Goal: Task Accomplishment & Management: Manage account settings

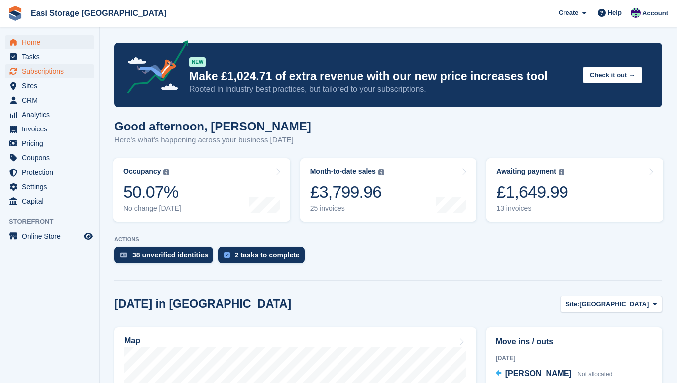
click at [47, 71] on span "Subscriptions" at bounding box center [52, 71] width 60 height 14
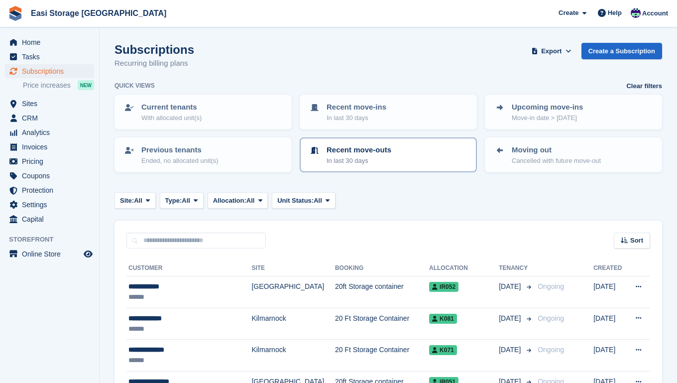
click at [402, 150] on div "Recent move-outs In last 30 days" at bounding box center [388, 154] width 159 height 21
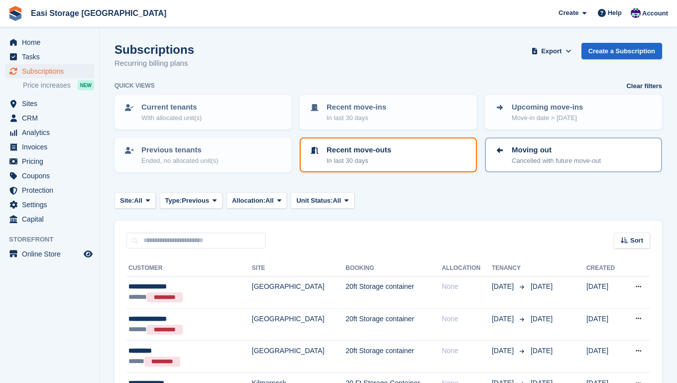
click at [534, 157] on p "Cancelled with future move-out" at bounding box center [556, 161] width 89 height 10
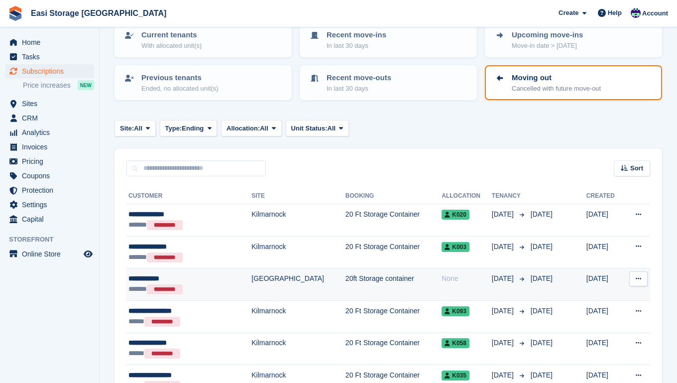
scroll to position [72, 0]
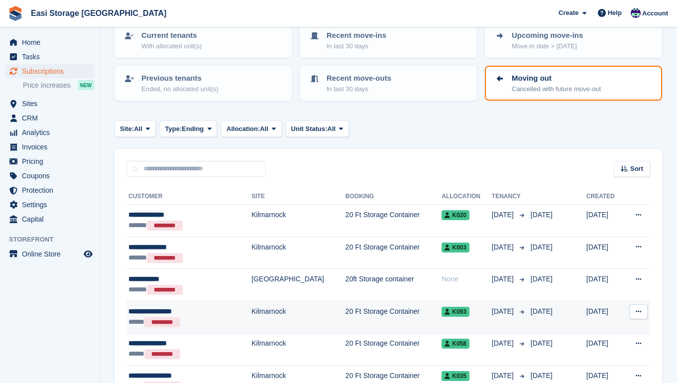
click at [286, 315] on td "Kilmarnock" at bounding box center [298, 317] width 94 height 32
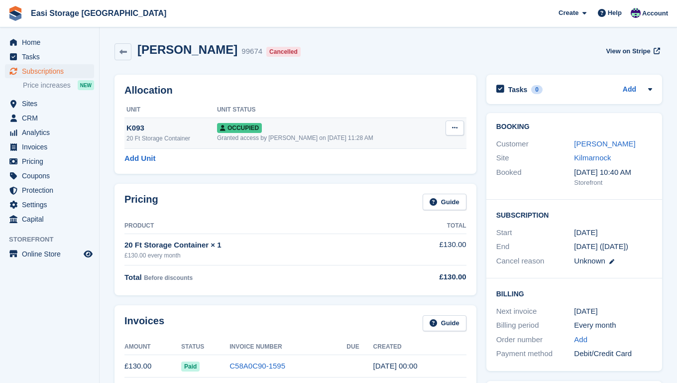
click at [455, 126] on icon at bounding box center [454, 127] width 5 height 6
click at [388, 183] on p "Deallocate" at bounding box center [416, 181] width 87 height 13
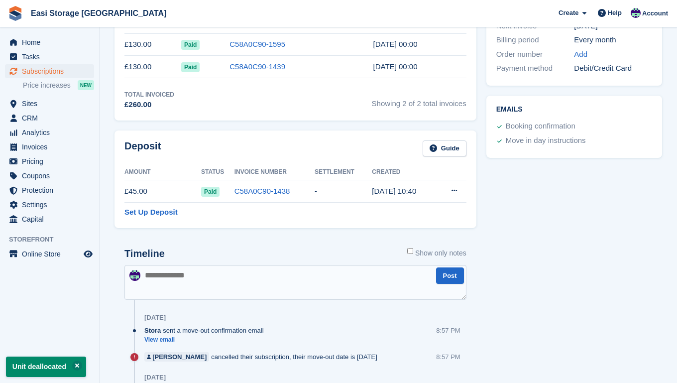
scroll to position [286, 0]
click at [453, 190] on icon at bounding box center [454, 189] width 5 height 6
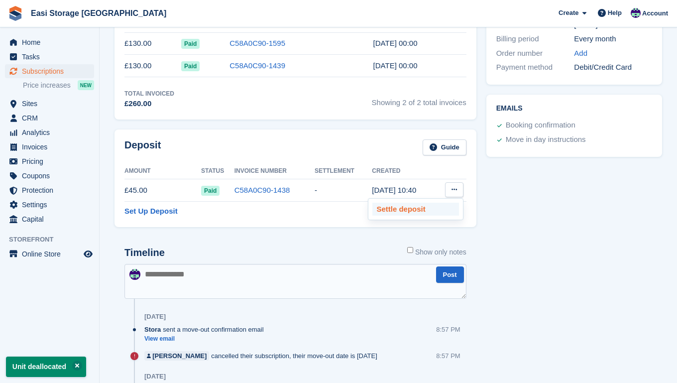
click at [387, 208] on p "Settle deposit" at bounding box center [415, 209] width 87 height 13
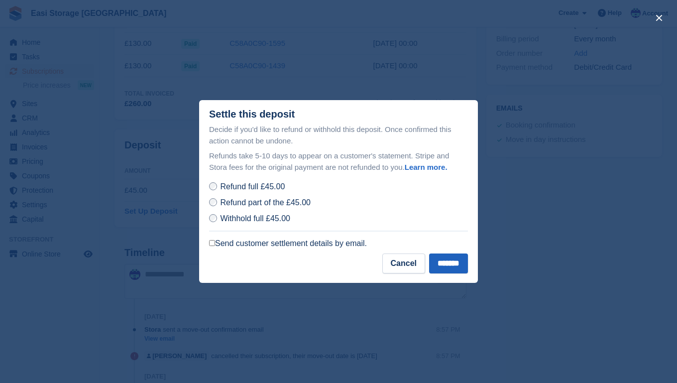
click at [440, 261] on input "*******" at bounding box center [448, 263] width 39 height 20
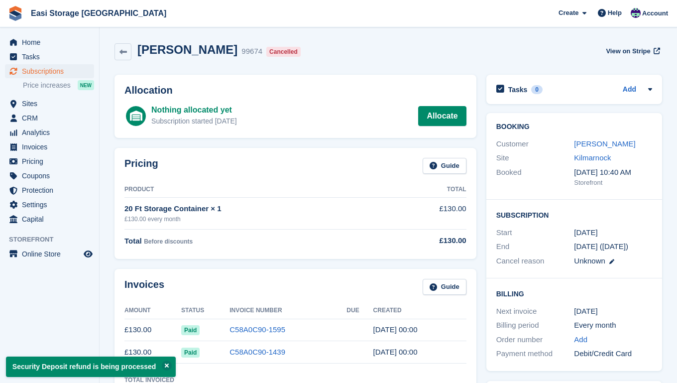
scroll to position [0, 0]
click at [33, 41] on span "Home" at bounding box center [52, 42] width 60 height 14
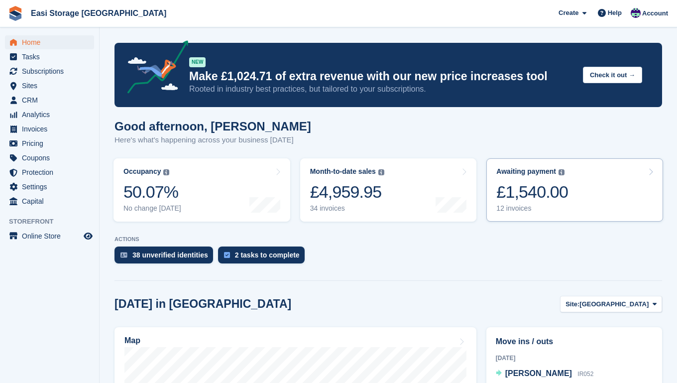
click at [585, 200] on link "Awaiting payment The total outstanding balance on all open invoices. £1,540.00 …" at bounding box center [574, 189] width 177 height 63
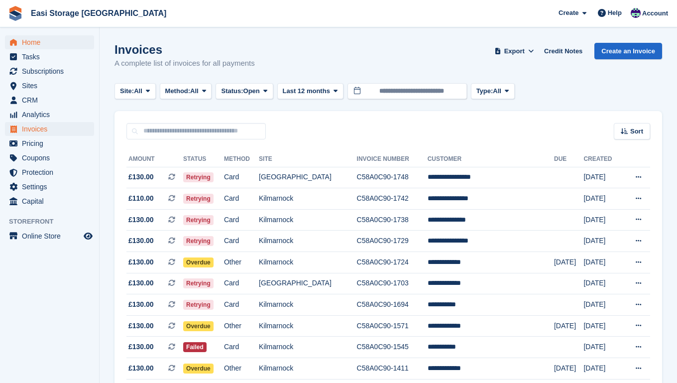
click at [33, 43] on span "Home" at bounding box center [52, 42] width 60 height 14
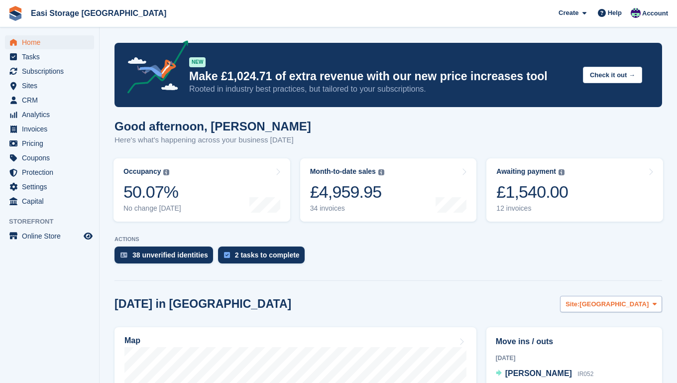
click at [654, 304] on icon at bounding box center [655, 304] width 4 height 6
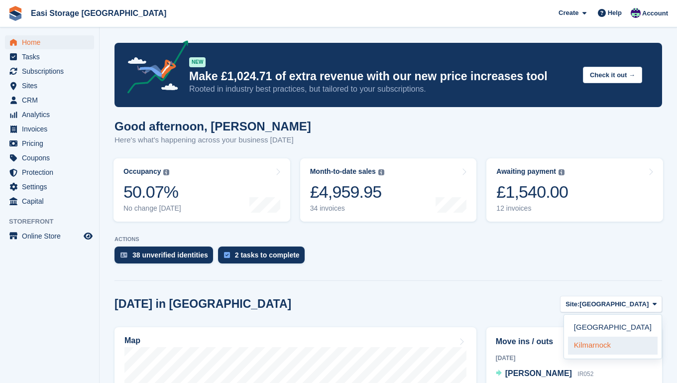
click at [597, 345] on link "Kilmarnock" at bounding box center [613, 346] width 90 height 18
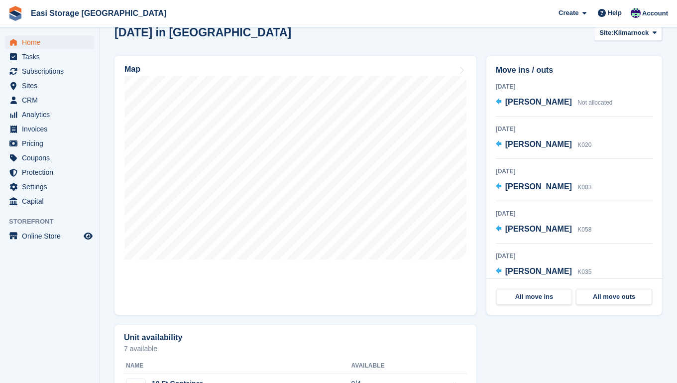
scroll to position [271, 0]
click at [537, 295] on link "All move ins" at bounding box center [534, 297] width 76 height 16
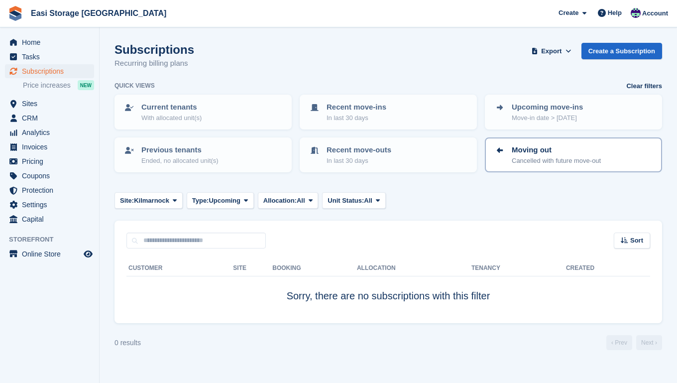
click at [532, 159] on p "Cancelled with future move-out" at bounding box center [556, 161] width 89 height 10
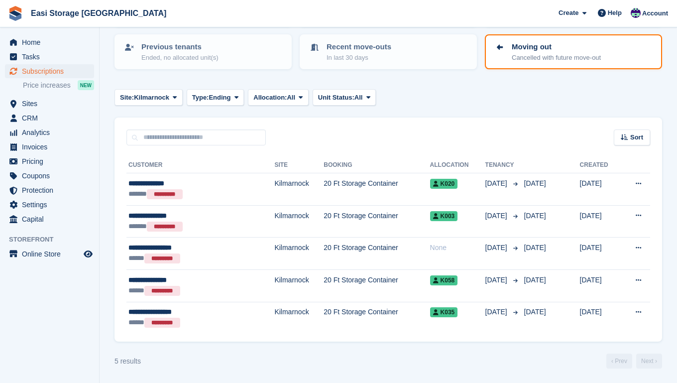
scroll to position [103, 0]
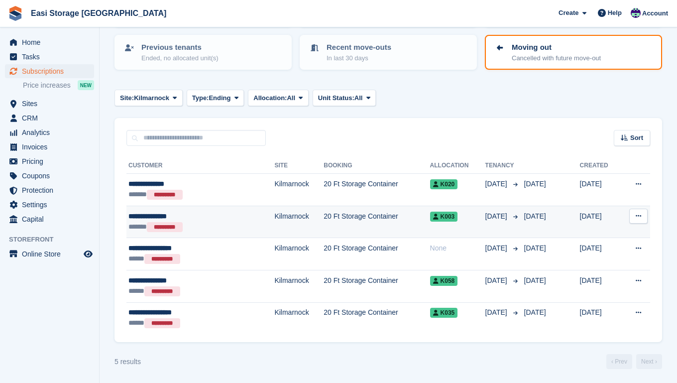
click at [217, 223] on div "****** *********" at bounding box center [179, 227] width 102 height 11
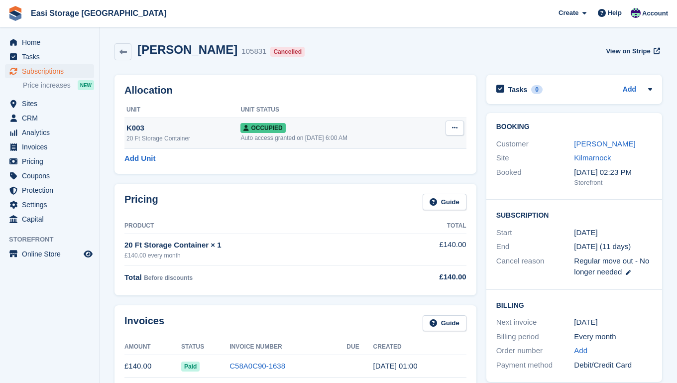
click at [456, 127] on icon at bounding box center [454, 127] width 5 height 6
click at [393, 182] on p "Deallocate" at bounding box center [416, 181] width 87 height 13
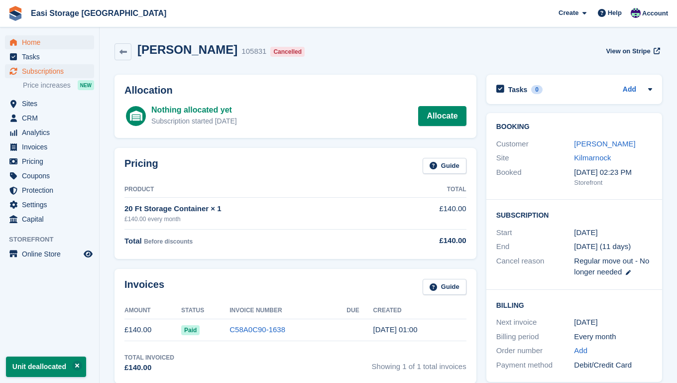
click at [35, 42] on span "Home" at bounding box center [52, 42] width 60 height 14
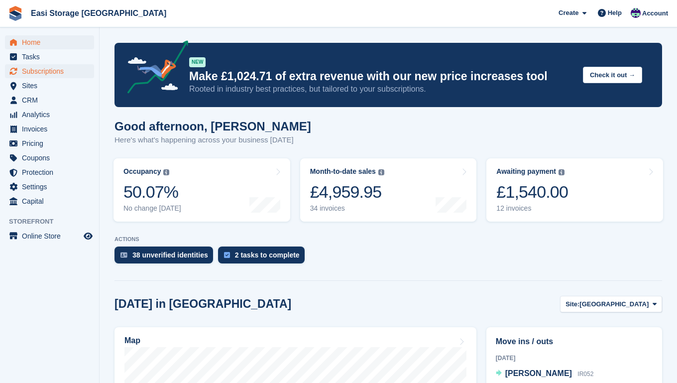
click at [28, 70] on span "Subscriptions" at bounding box center [52, 71] width 60 height 14
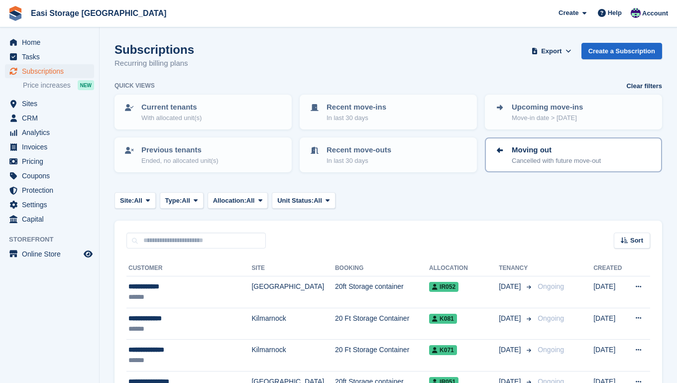
click at [517, 157] on p "Cancelled with future move-out" at bounding box center [556, 161] width 89 height 10
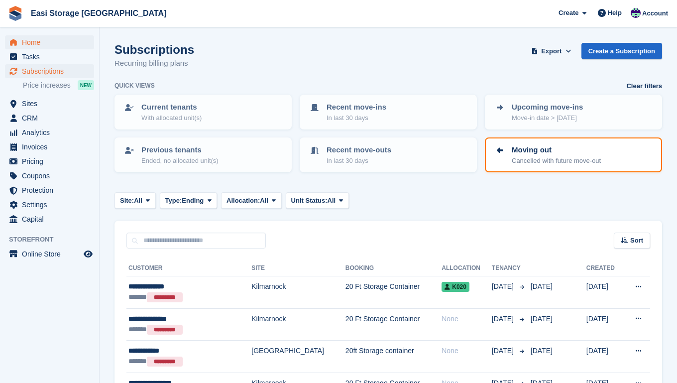
click at [27, 43] on span "Home" at bounding box center [52, 42] width 60 height 14
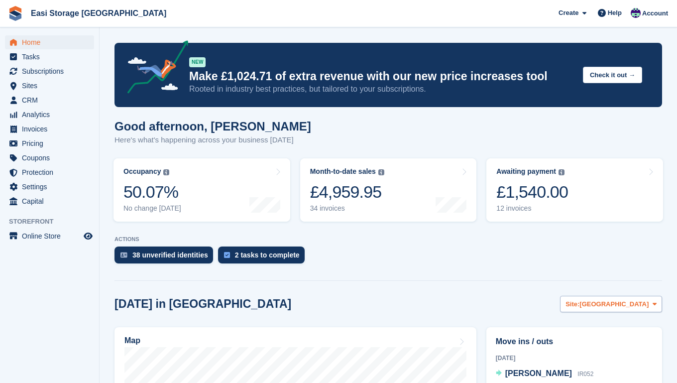
click at [654, 306] on icon at bounding box center [655, 304] width 4 height 6
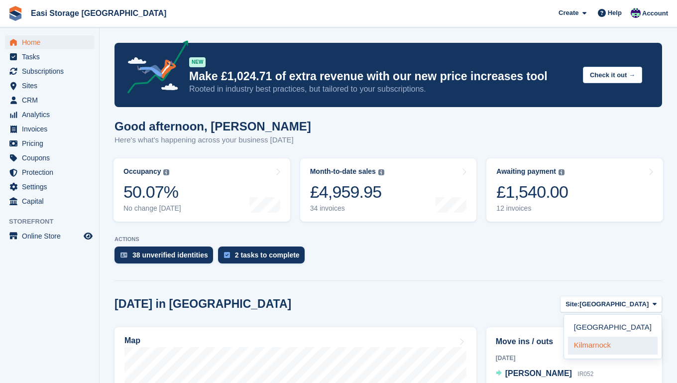
click at [602, 343] on link "Kilmarnock" at bounding box center [613, 346] width 90 height 18
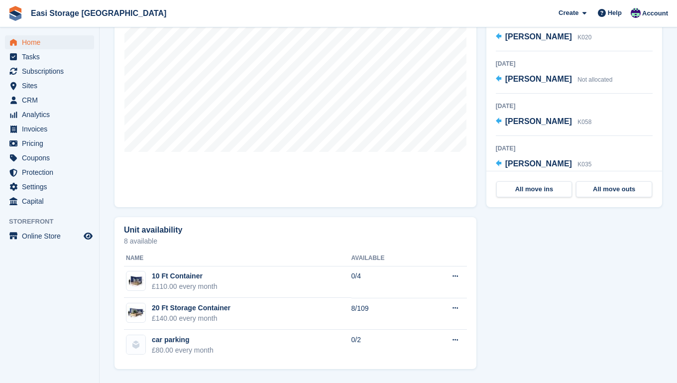
scroll to position [380, 0]
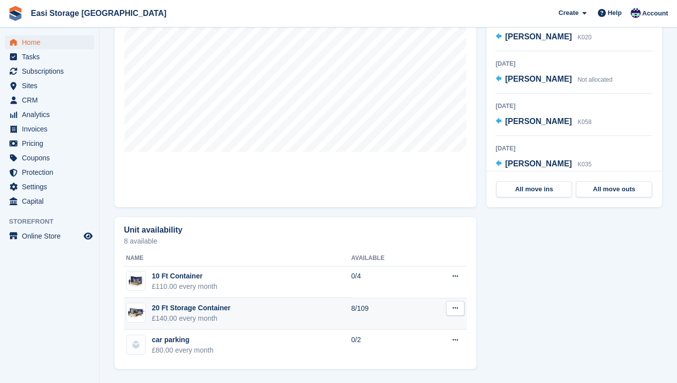
click at [296, 318] on td "20 Ft Storage Container £140.00 every month" at bounding box center [238, 314] width 228 height 32
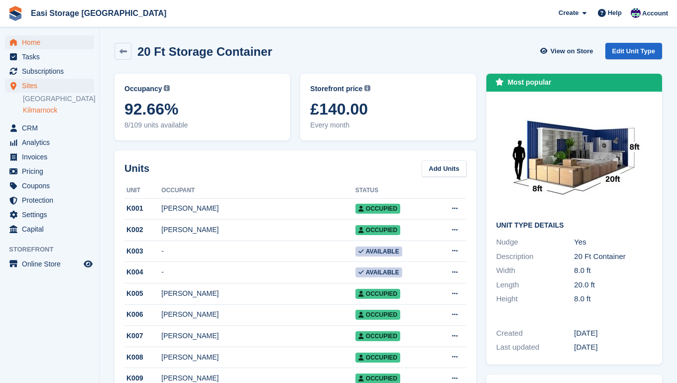
click at [31, 40] on span "Home" at bounding box center [52, 42] width 60 height 14
